Goal: Information Seeking & Learning: Learn about a topic

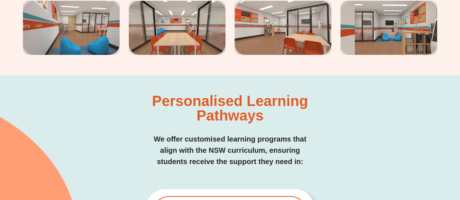
scroll to position [1343, 0]
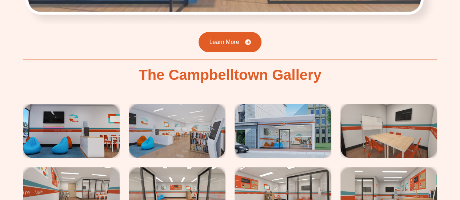
drag, startPoint x: 456, startPoint y: 68, endPoint x: 456, endPoint y: 59, distance: 9.1
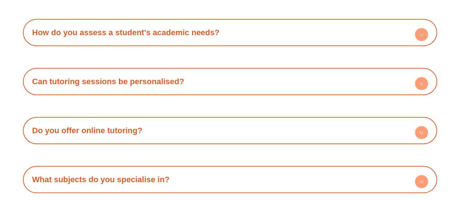
scroll to position [3030, 0]
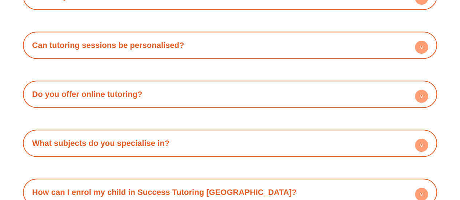
click at [248, 84] on div "Do you offer online tutoring?" at bounding box center [230, 94] width 407 height 20
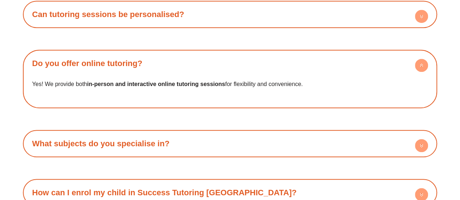
scroll to position [3103, 0]
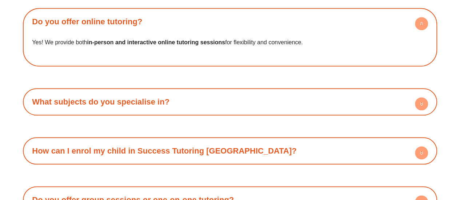
click at [208, 137] on div "How can I enrol my child in Success Tutoring Campbelltown? Enrolling is simple!…" at bounding box center [230, 150] width 414 height 27
click at [207, 147] on link "How can I enrol my child in Success Tutoring Campbelltown?" at bounding box center [164, 151] width 264 height 9
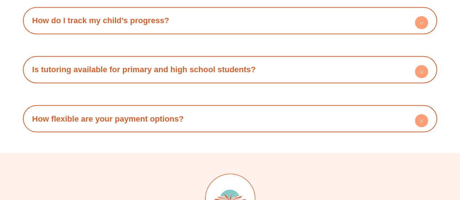
scroll to position [3394, 0]
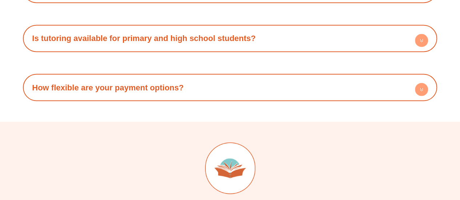
click at [229, 77] on div "How flexible are your payment options?" at bounding box center [230, 87] width 407 height 20
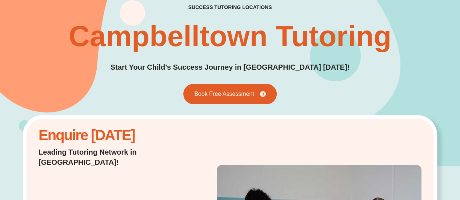
scroll to position [0, 0]
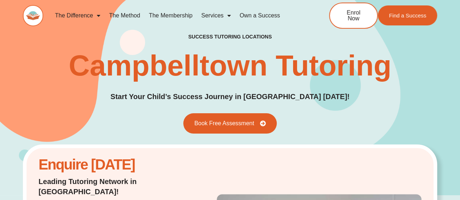
click at [210, 13] on link "Services" at bounding box center [216, 15] width 38 height 17
click at [209, 15] on link "Services" at bounding box center [216, 15] width 38 height 17
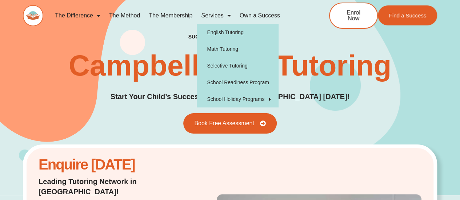
scroll to position [175, 0]
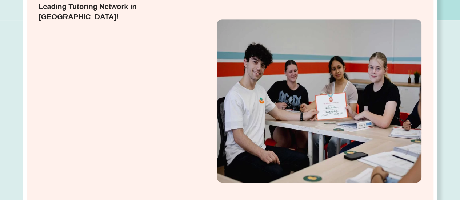
click at [456, 51] on div "Enquire Today Leading Tutoring Network in Australia!" at bounding box center [230, 136] width 460 height 233
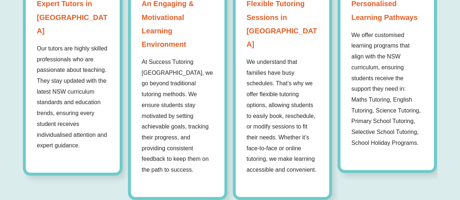
scroll to position [1679, 0]
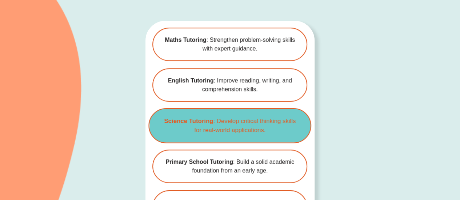
click at [179, 118] on b "Science Tutoring" at bounding box center [188, 121] width 49 height 7
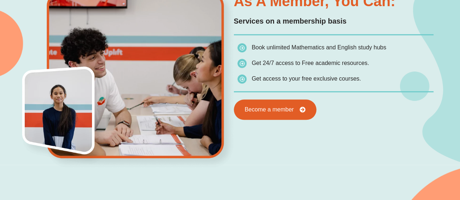
scroll to position [327, 0]
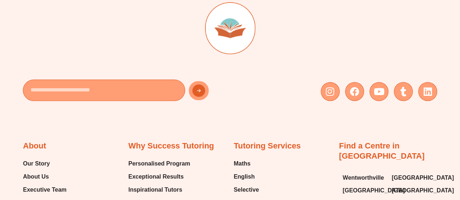
scroll to position [1820, 0]
